Goal: Transaction & Acquisition: Purchase product/service

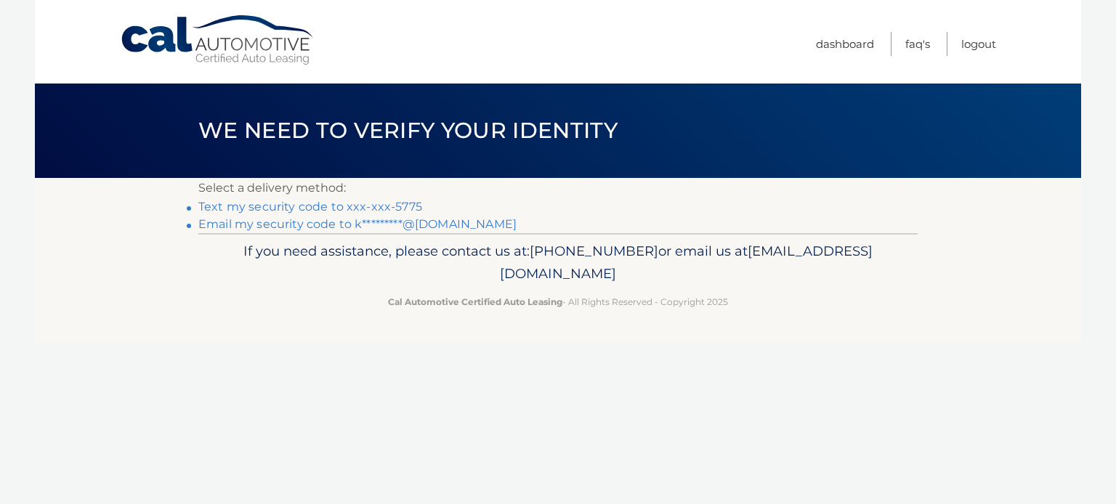
click at [381, 210] on link "Text my security code to xxx-xxx-5775" at bounding box center [310, 207] width 224 height 14
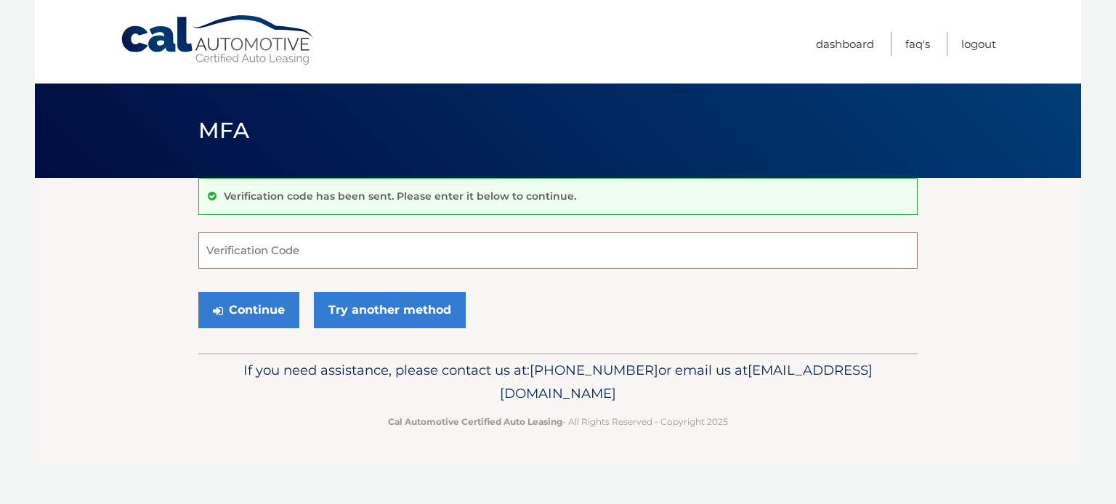
click at [349, 245] on input "Verification Code" at bounding box center [557, 250] width 719 height 36
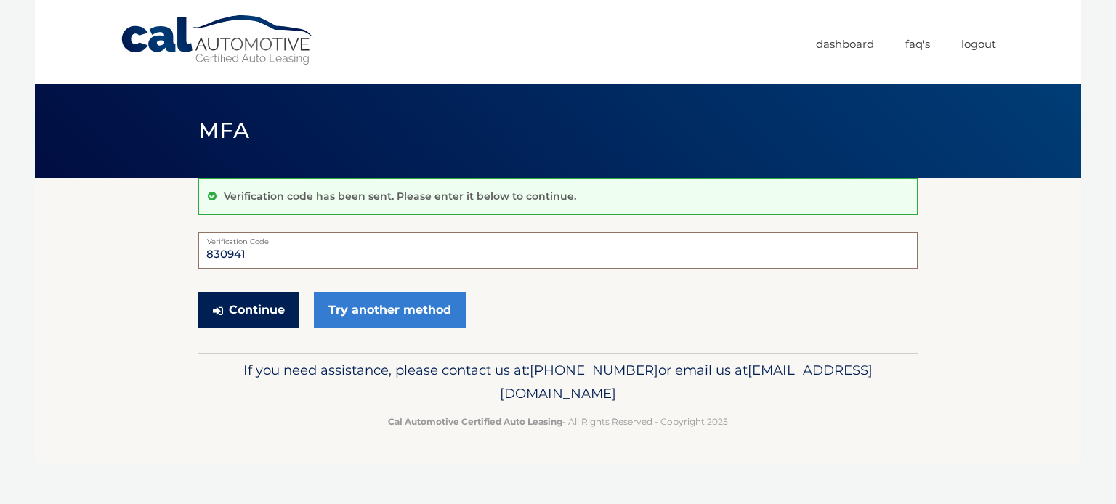
type input "830941"
click at [275, 304] on button "Continue" at bounding box center [248, 310] width 101 height 36
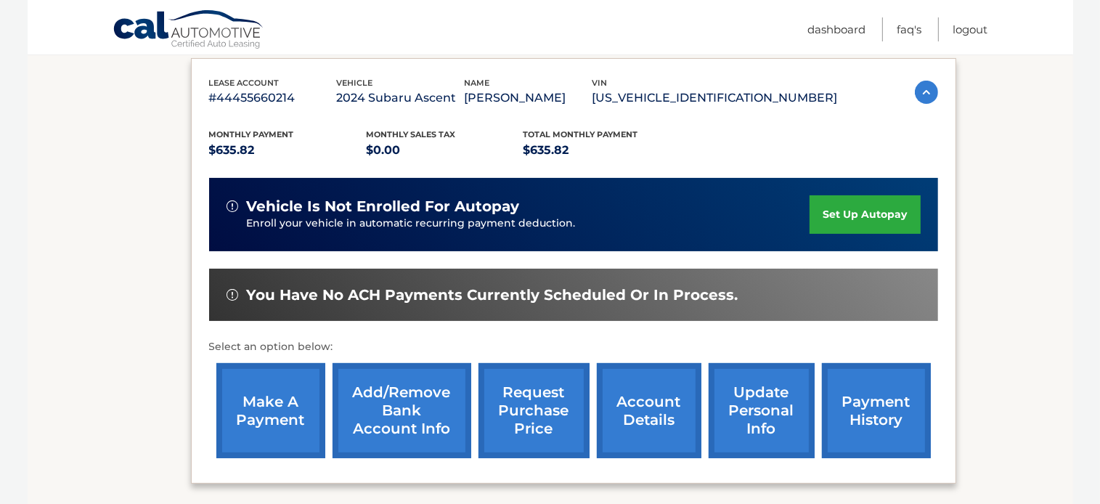
scroll to position [268, 0]
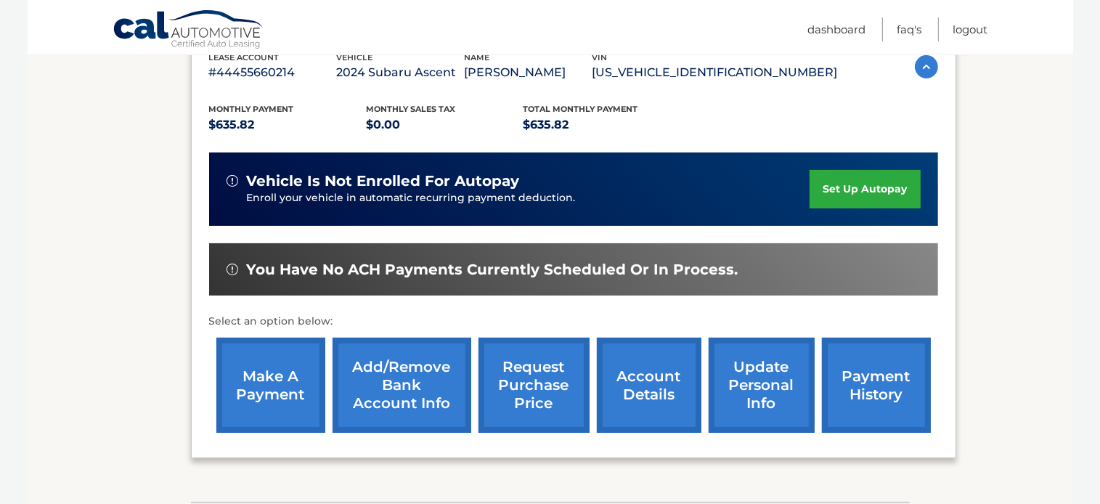
click at [259, 399] on link "make a payment" at bounding box center [270, 385] width 109 height 95
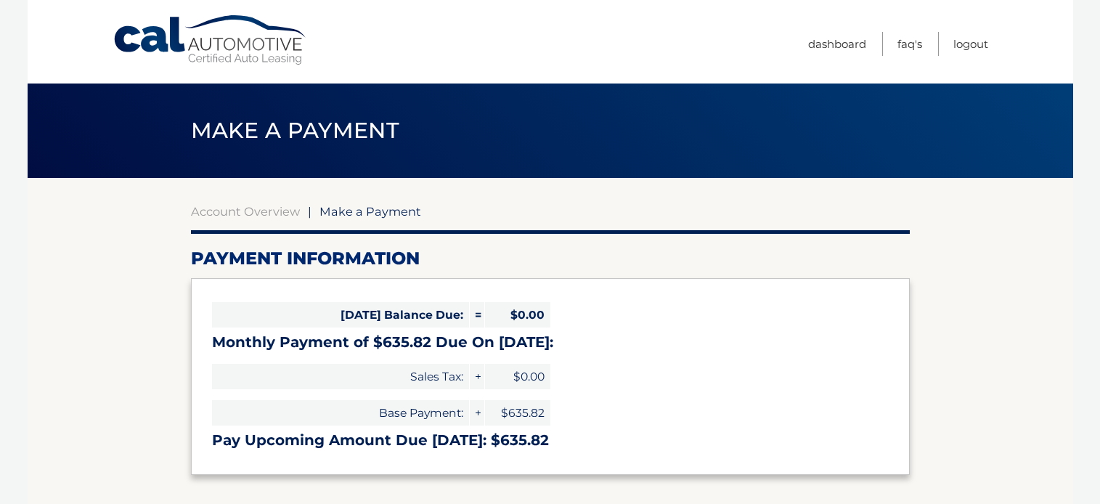
select select "ZTYxZTg0YTMtZWVlZC00NjYyLThkNGYtOGQyNTQzMmNlYmQ5"
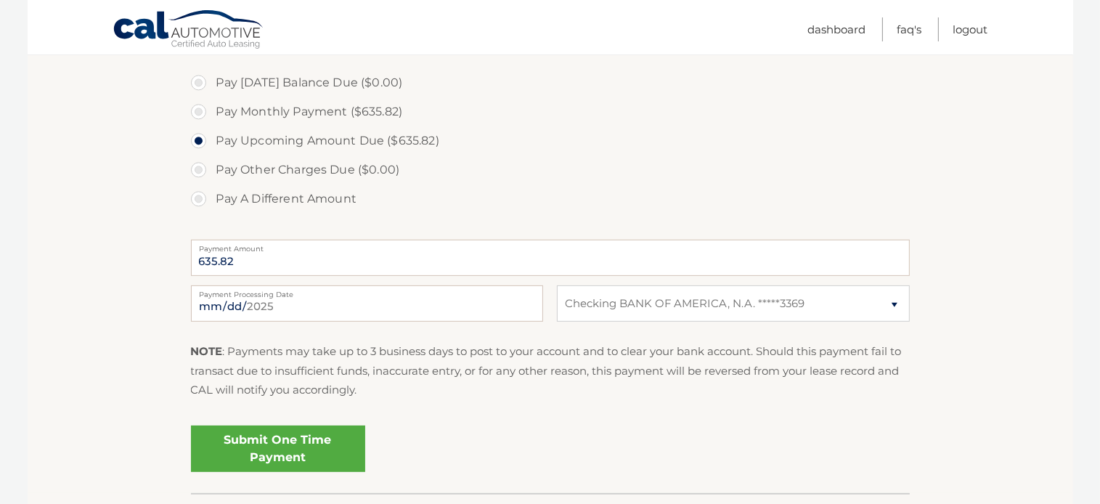
scroll to position [447, 0]
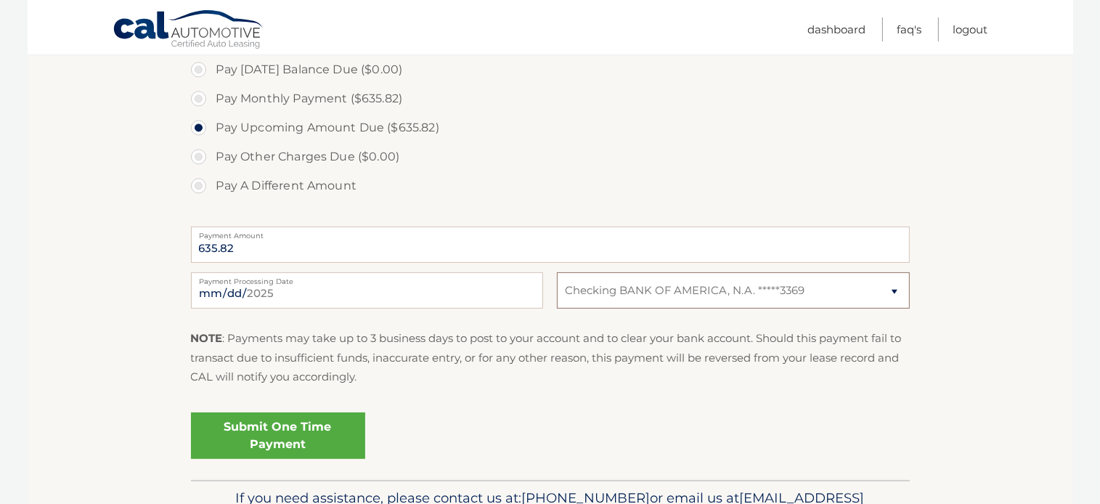
click at [557, 272] on select "Select Bank Account Checking BANK OF AMERICA, N.A. *****3369" at bounding box center [733, 290] width 352 height 36
click at [989, 249] on section "Account Overview | Make a Payment Payment Information Today's Balance Due: = $0…" at bounding box center [551, 106] width 1046 height 750
click at [557, 272] on select "Select Bank Account Checking BANK OF AMERICA, N.A. *****3369" at bounding box center [733, 290] width 352 height 36
select select
click option "Select Bank Account" at bounding box center [0, 0] width 0 height 0
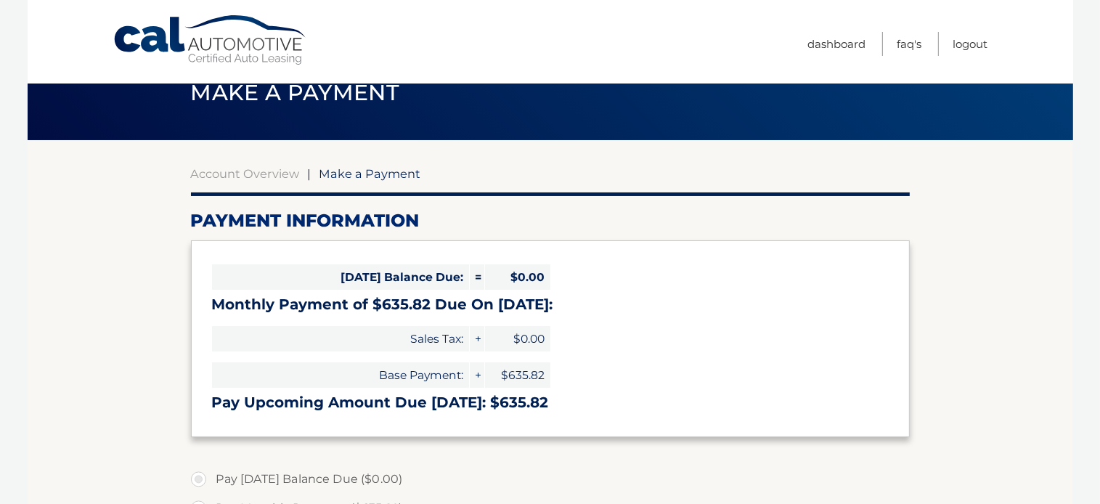
scroll to position [0, 0]
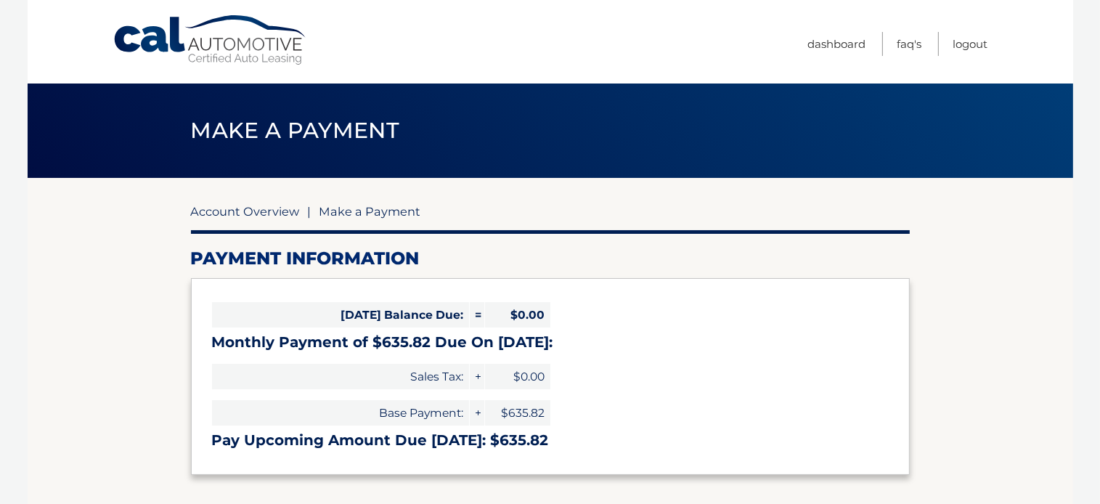
click at [273, 212] on link "Account Overview" at bounding box center [245, 211] width 109 height 15
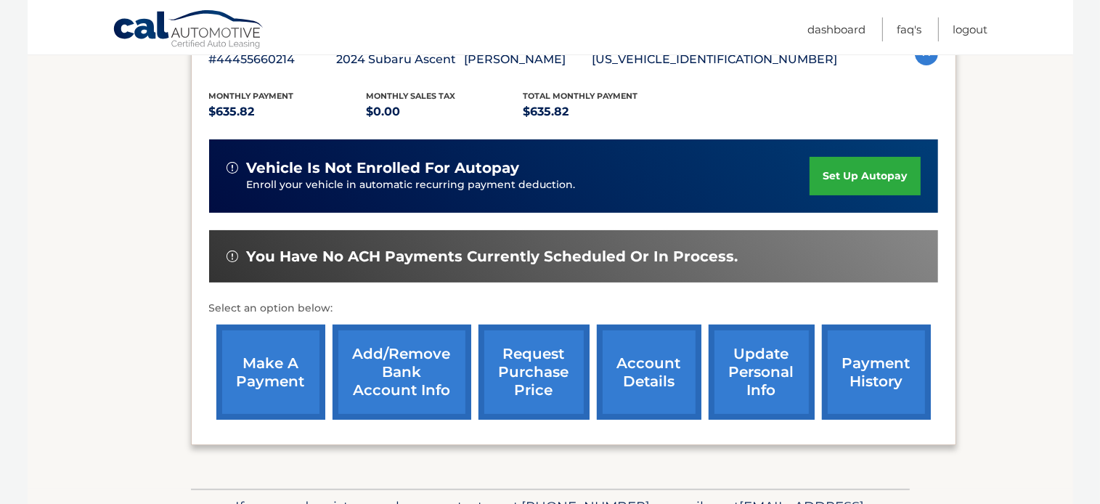
scroll to position [293, 0]
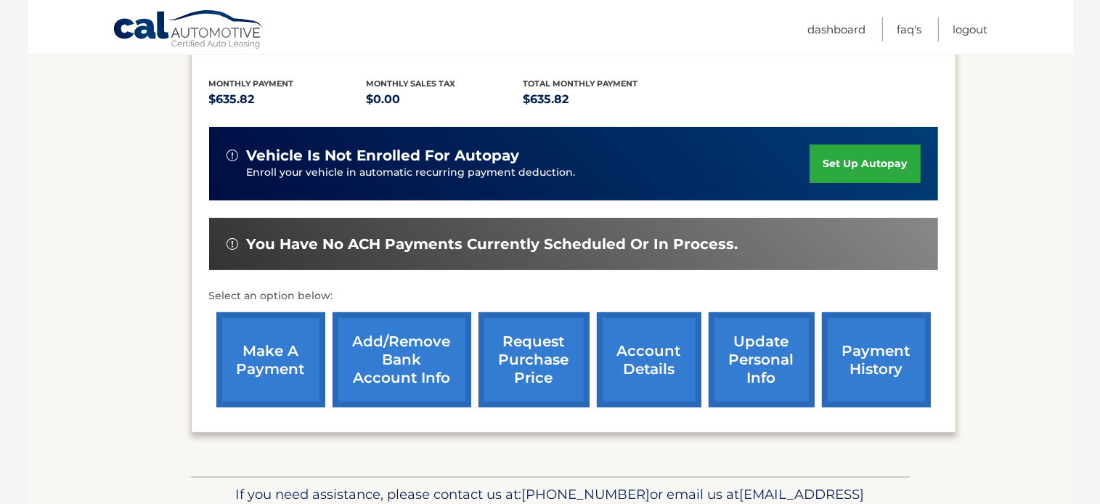
click at [404, 363] on link "Add/Remove bank account info" at bounding box center [402, 359] width 139 height 95
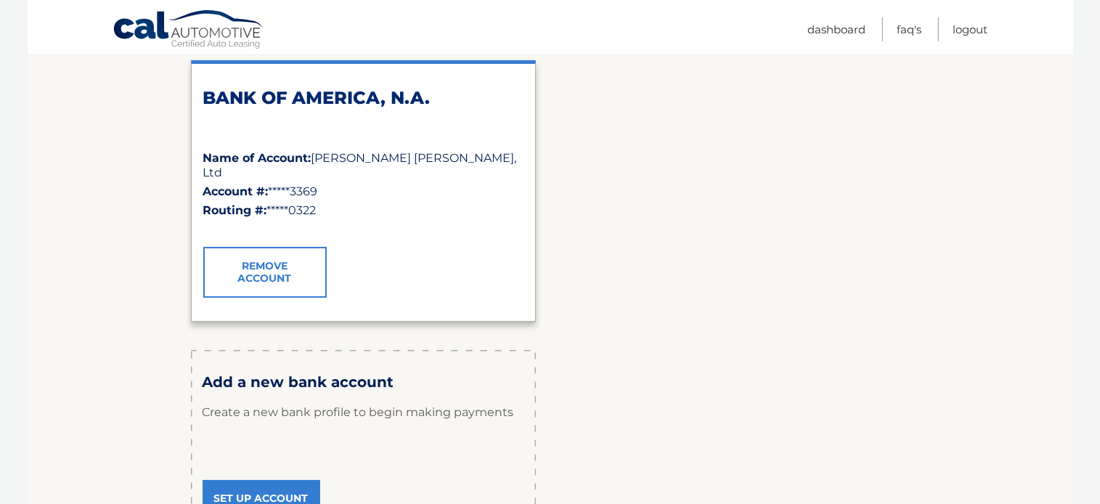
scroll to position [256, 0]
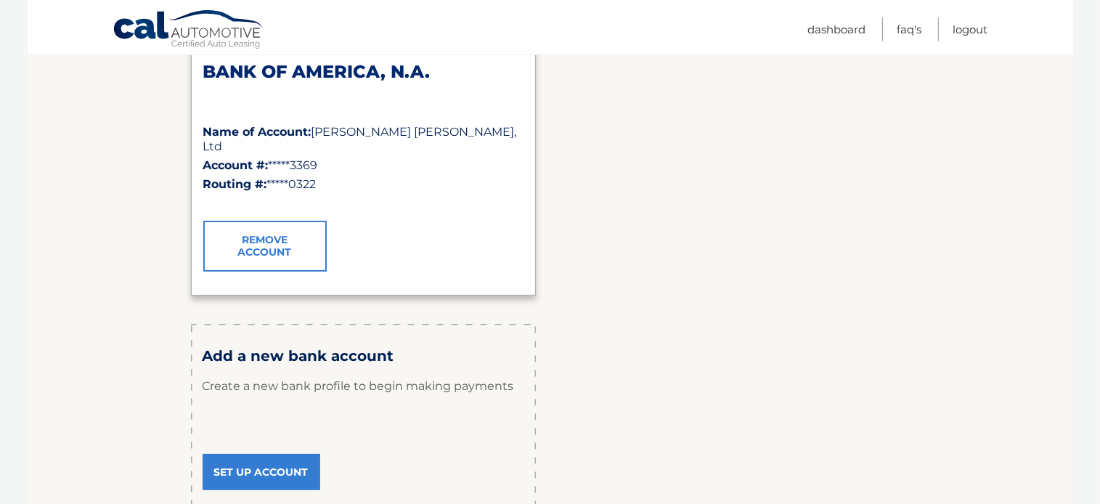
click at [264, 471] on link "Set Up Account" at bounding box center [262, 472] width 118 height 36
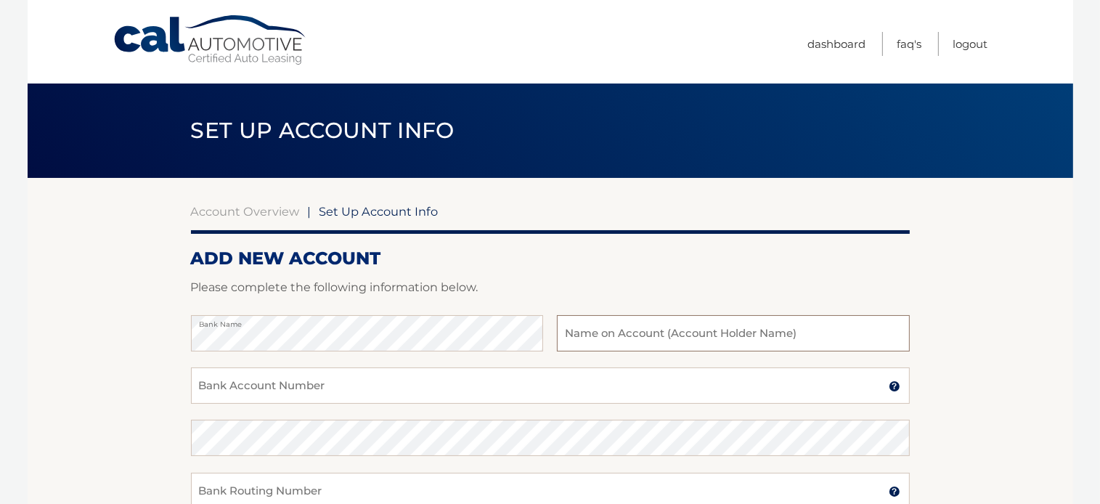
click at [583, 336] on input "text" at bounding box center [733, 333] width 352 height 36
type input "KIMIKO USA LLC"
click at [410, 395] on input "Bank Account Number" at bounding box center [550, 385] width 719 height 36
type input "483111170925"
click at [535, 494] on input "Bank Routing Number" at bounding box center [550, 491] width 719 height 36
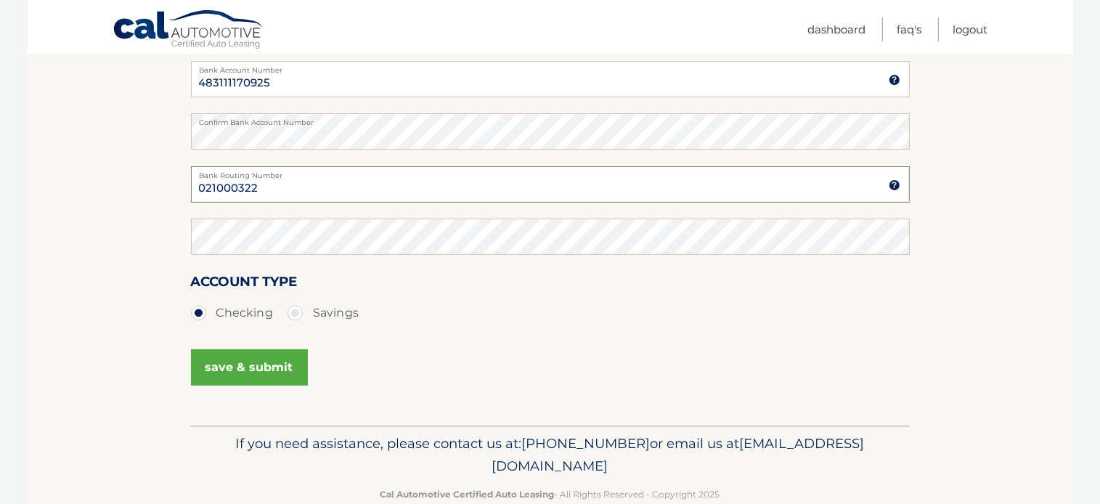
scroll to position [320, 0]
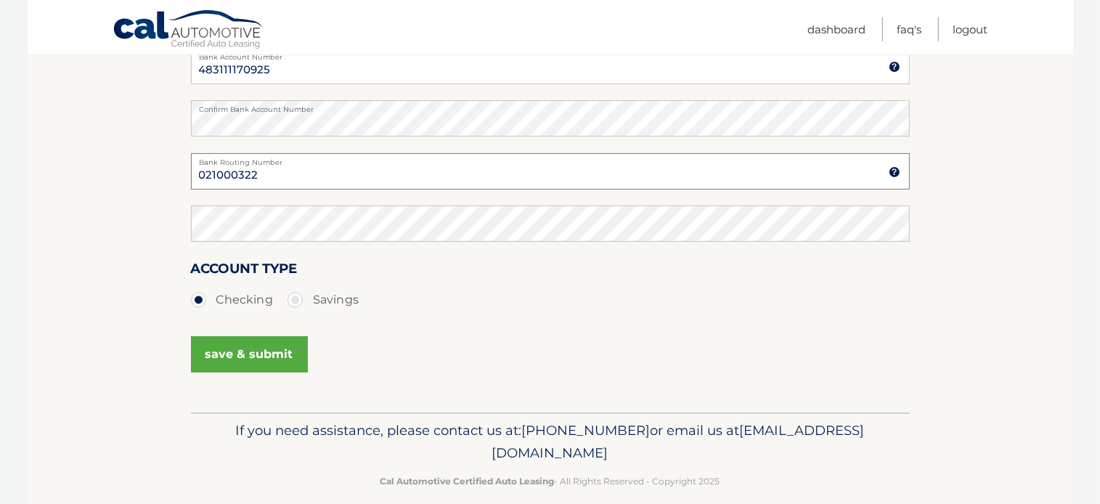
type input "021000322"
click at [258, 356] on button "save & submit" at bounding box center [249, 354] width 117 height 36
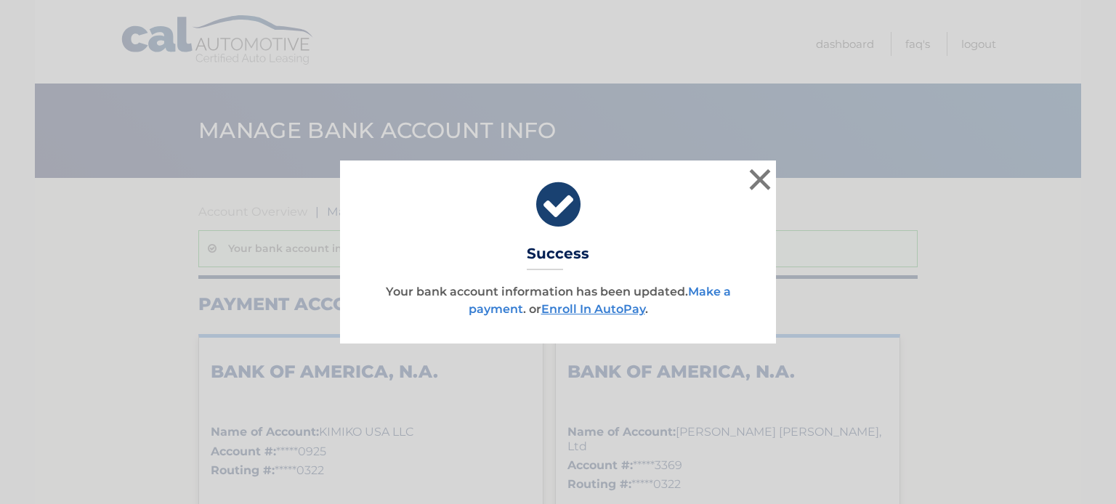
click at [489, 310] on link "Make a payment" at bounding box center [599, 300] width 262 height 31
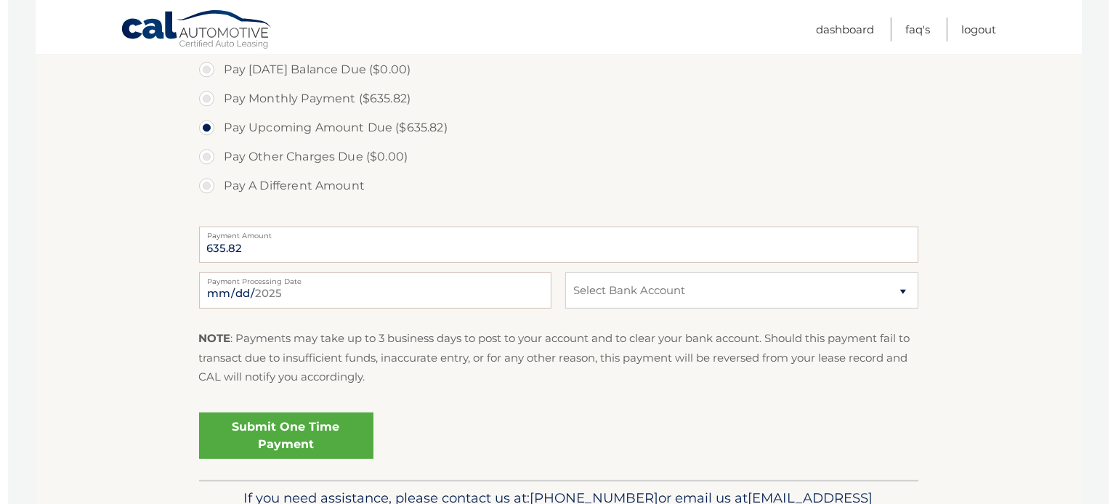
scroll to position [460, 0]
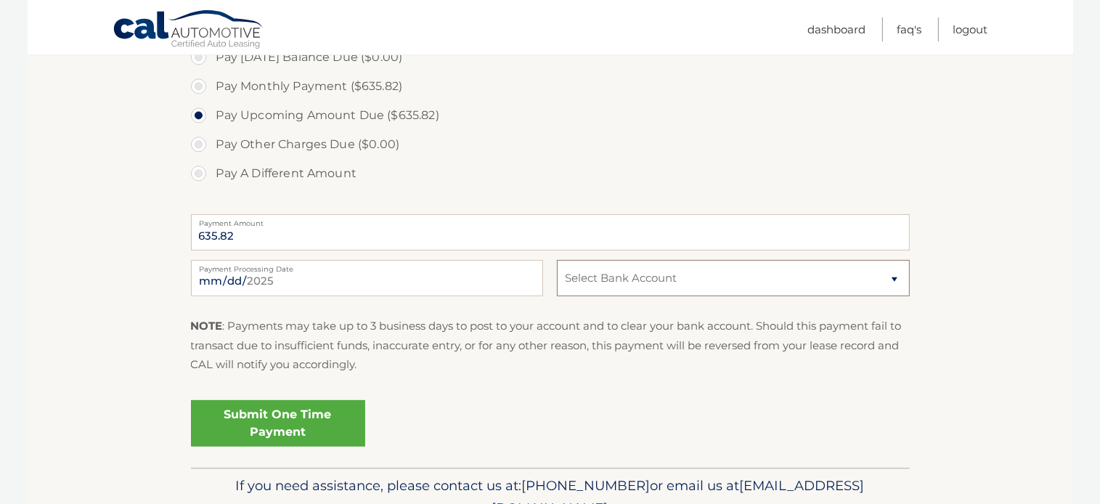
click at [557, 260] on select "Select Bank Account Checking BANK OF AMERICA, N.A. *****0925 Checking BANK OF A…" at bounding box center [733, 278] width 352 height 36
select select "NTlkMmJhMWYtMDNlZC00OTEyLTk3YzMtZDI2ZGI1NDBjODE4"
click option "Checking BANK OF AMERICA, N.A. *****0925" at bounding box center [0, 0] width 0 height 0
click at [299, 430] on link "Submit One Time Payment" at bounding box center [278, 423] width 174 height 46
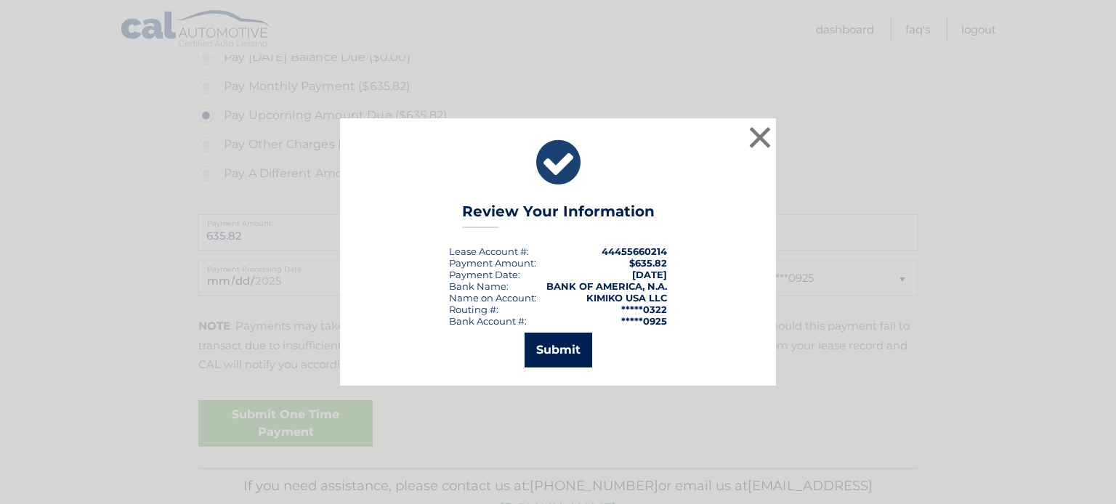
click at [548, 349] on button "Submit" at bounding box center [558, 350] width 68 height 35
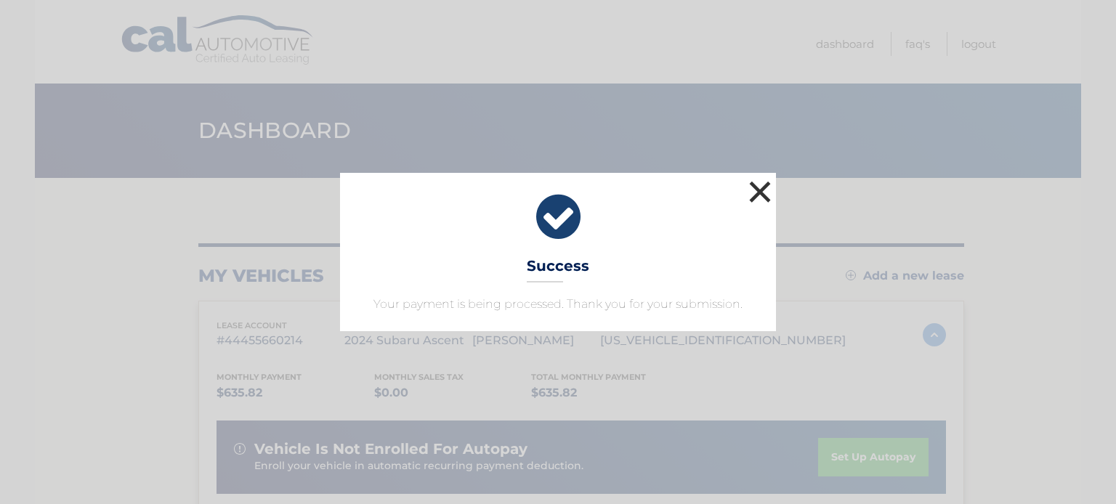
click at [755, 196] on button "×" at bounding box center [759, 191] width 29 height 29
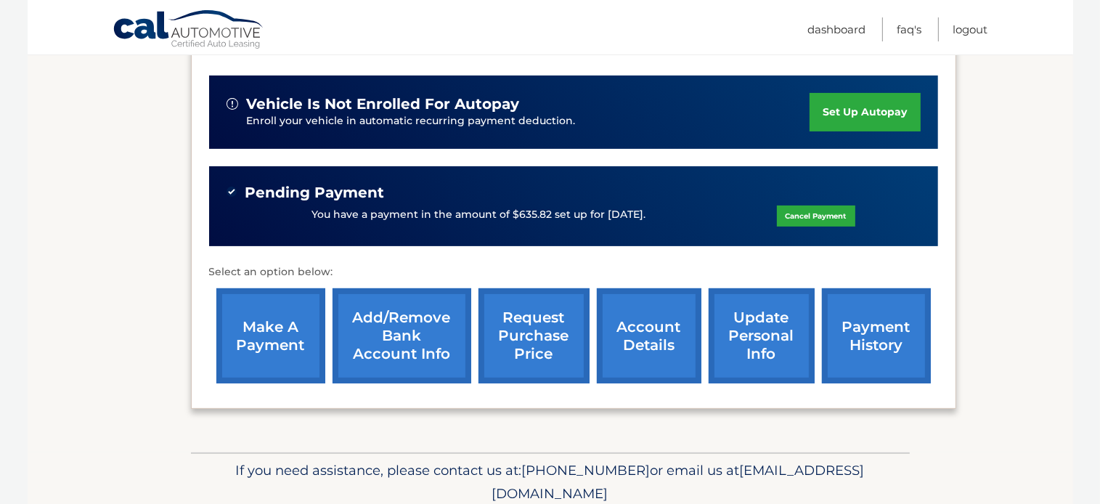
scroll to position [370, 0]
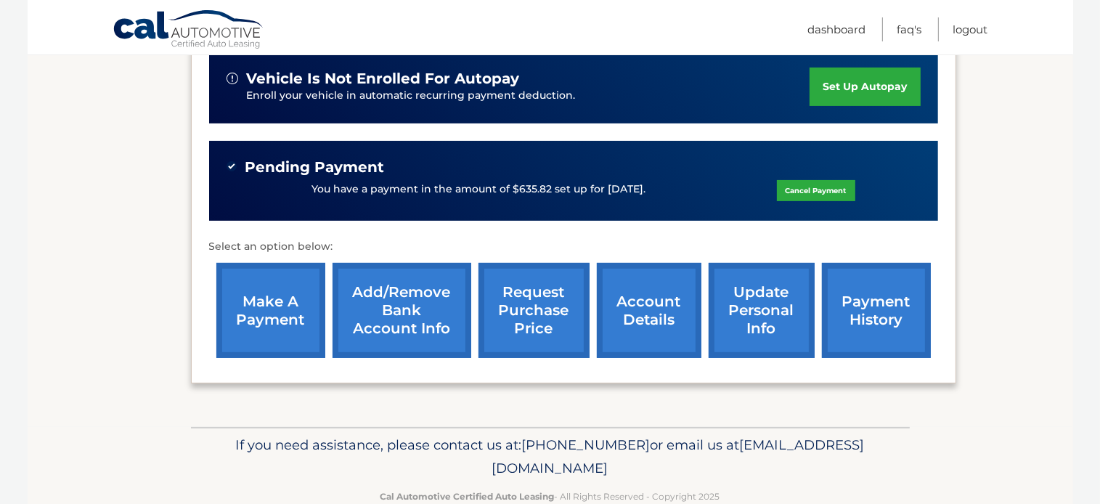
drag, startPoint x: 248, startPoint y: 163, endPoint x: 657, endPoint y: 192, distance: 409.9
click at [657, 192] on div "Pending Payment You have a payment in the amount of $635.82 set up for 9/15/202…" at bounding box center [574, 181] width 694 height 46
copy div "Pending Payment You have a payment in the amount of $635.82 set up for 9/15/202…"
click at [407, 309] on link "Add/Remove bank account info" at bounding box center [402, 310] width 139 height 95
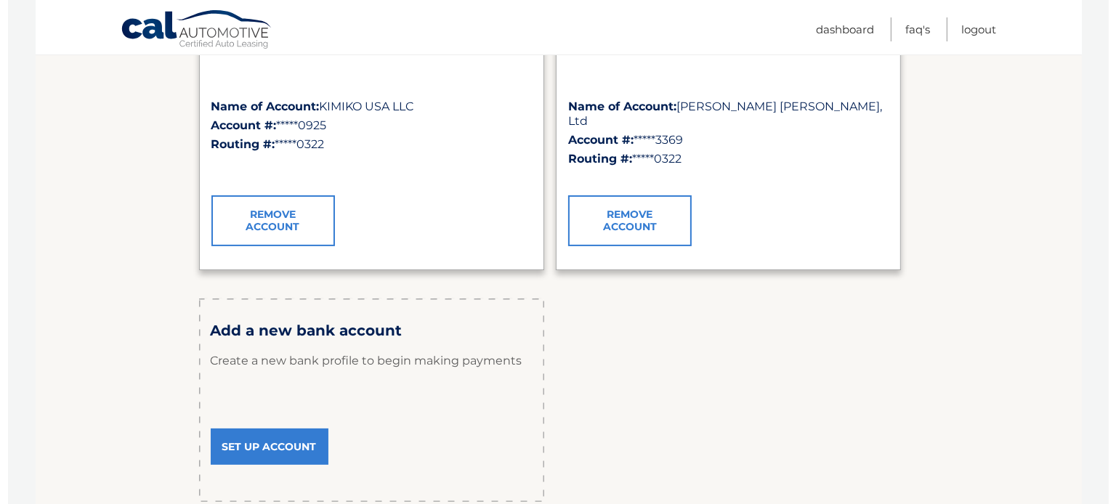
scroll to position [293, 0]
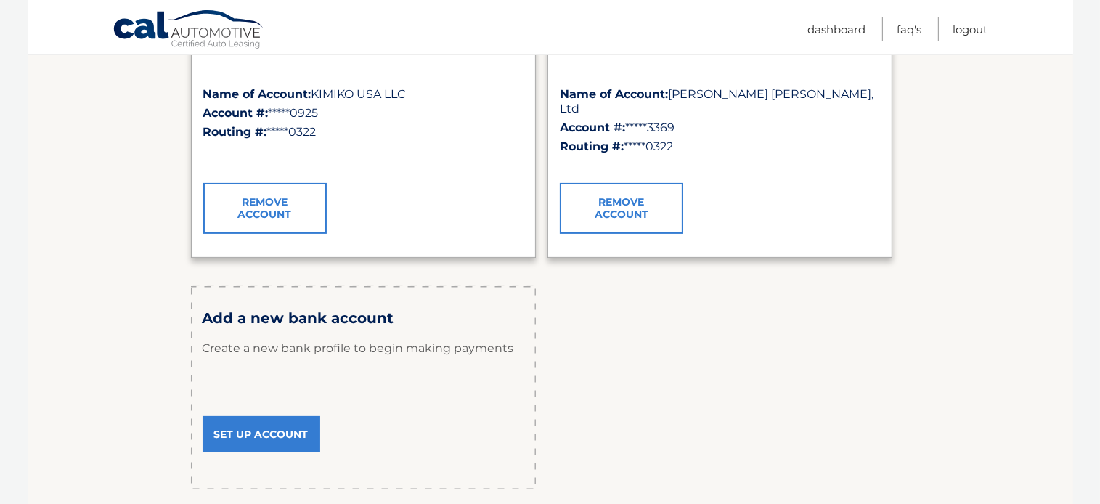
click at [640, 209] on link "Remove Account" at bounding box center [621, 208] width 123 height 51
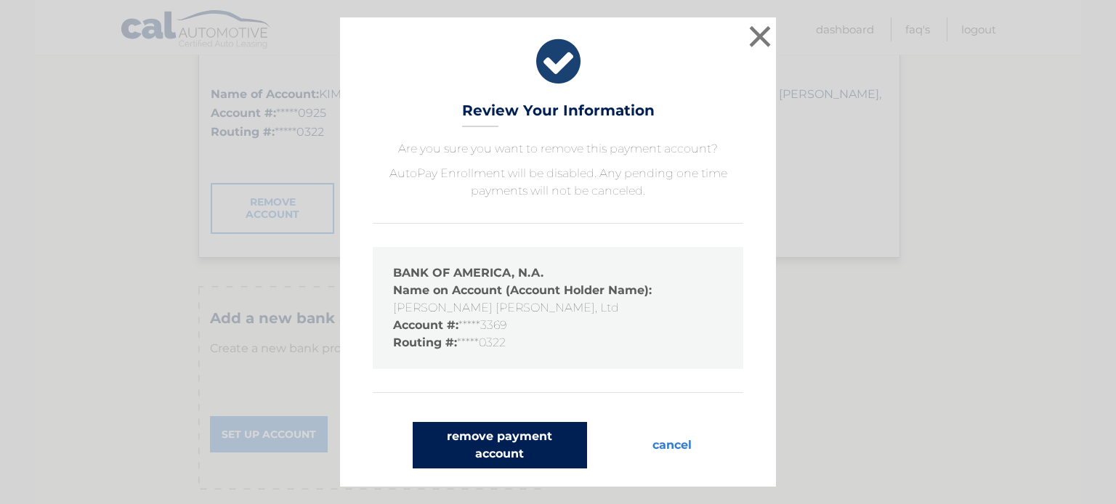
click at [521, 444] on button "remove payment account" at bounding box center [500, 445] width 174 height 46
